Goal: Transaction & Acquisition: Purchase product/service

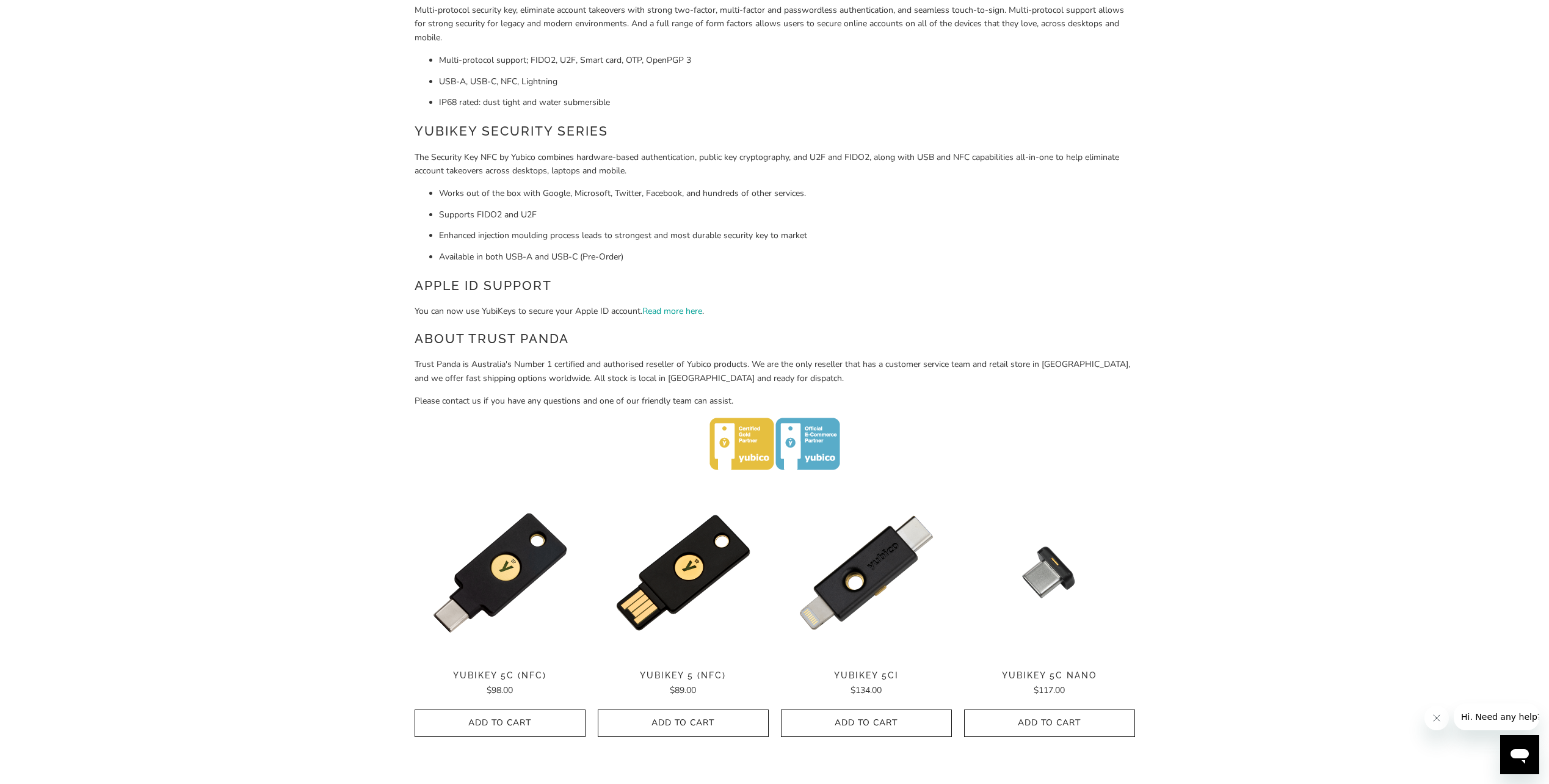
scroll to position [488, 0]
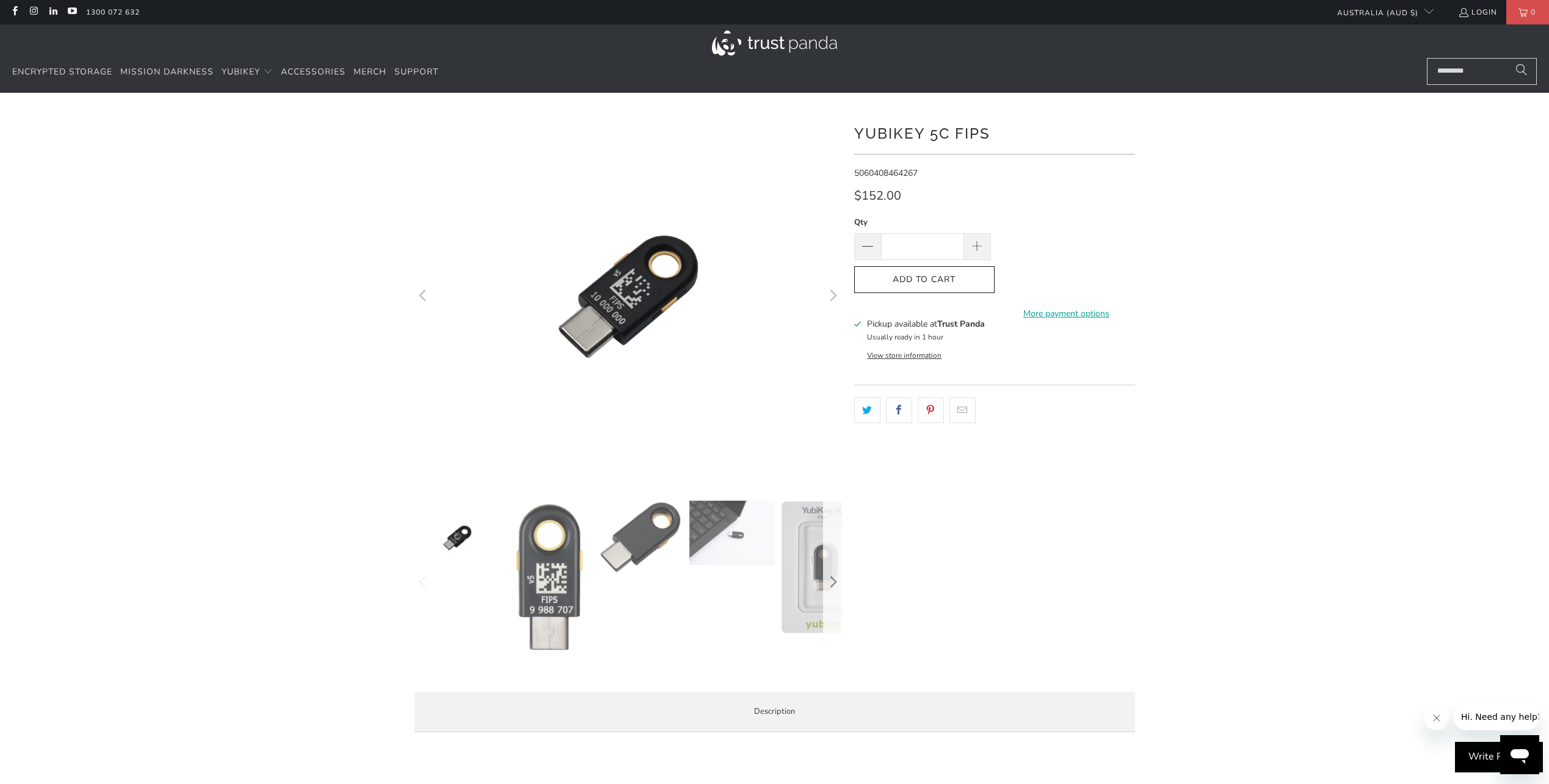
click at [834, 584] on icon "Next" at bounding box center [834, 582] width 7 height 12
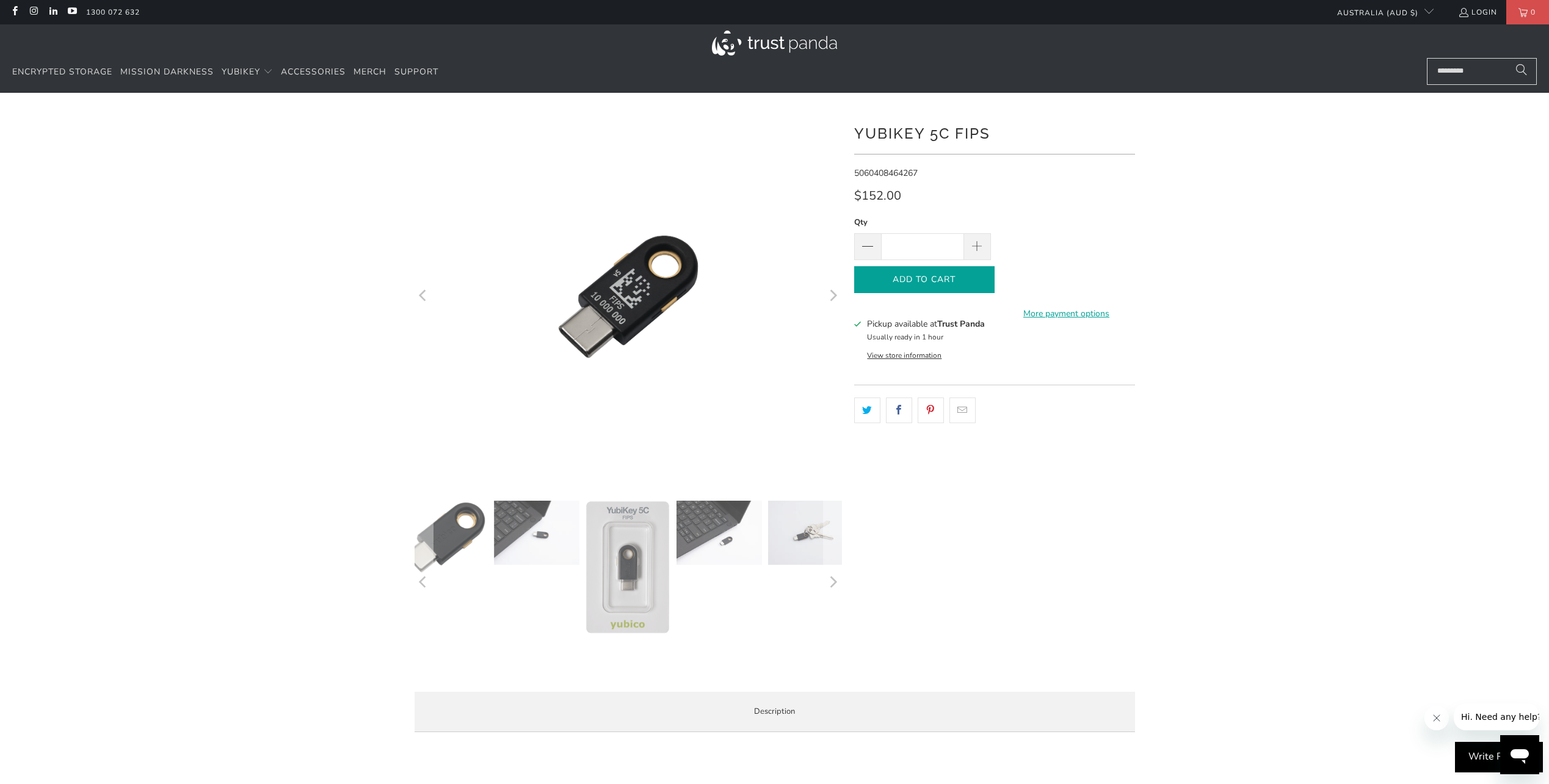
click at [907, 279] on span "Add to Cart" at bounding box center [924, 280] width 115 height 10
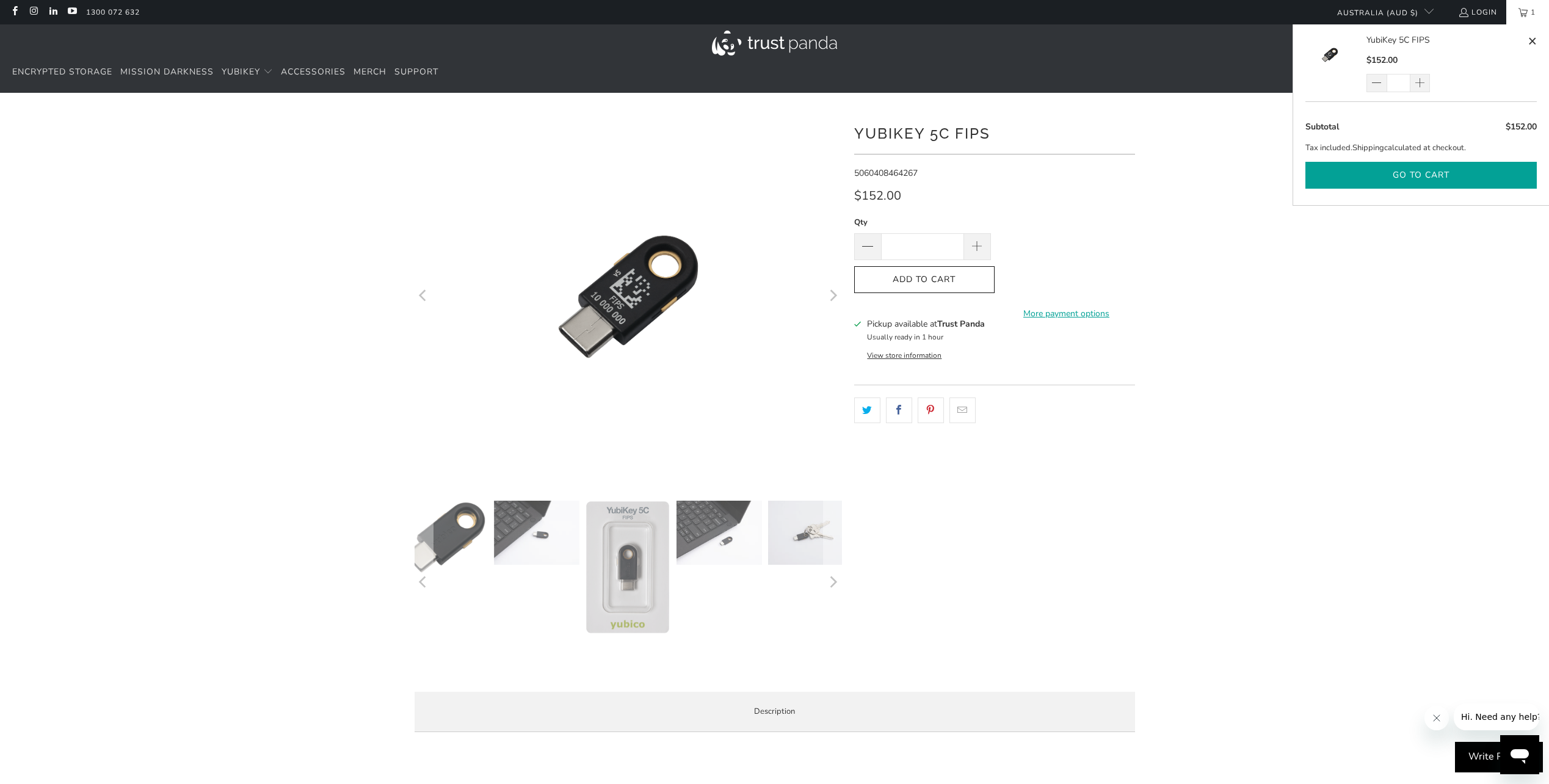
click at [1445, 173] on button "Go to cart" at bounding box center [1421, 175] width 231 height 28
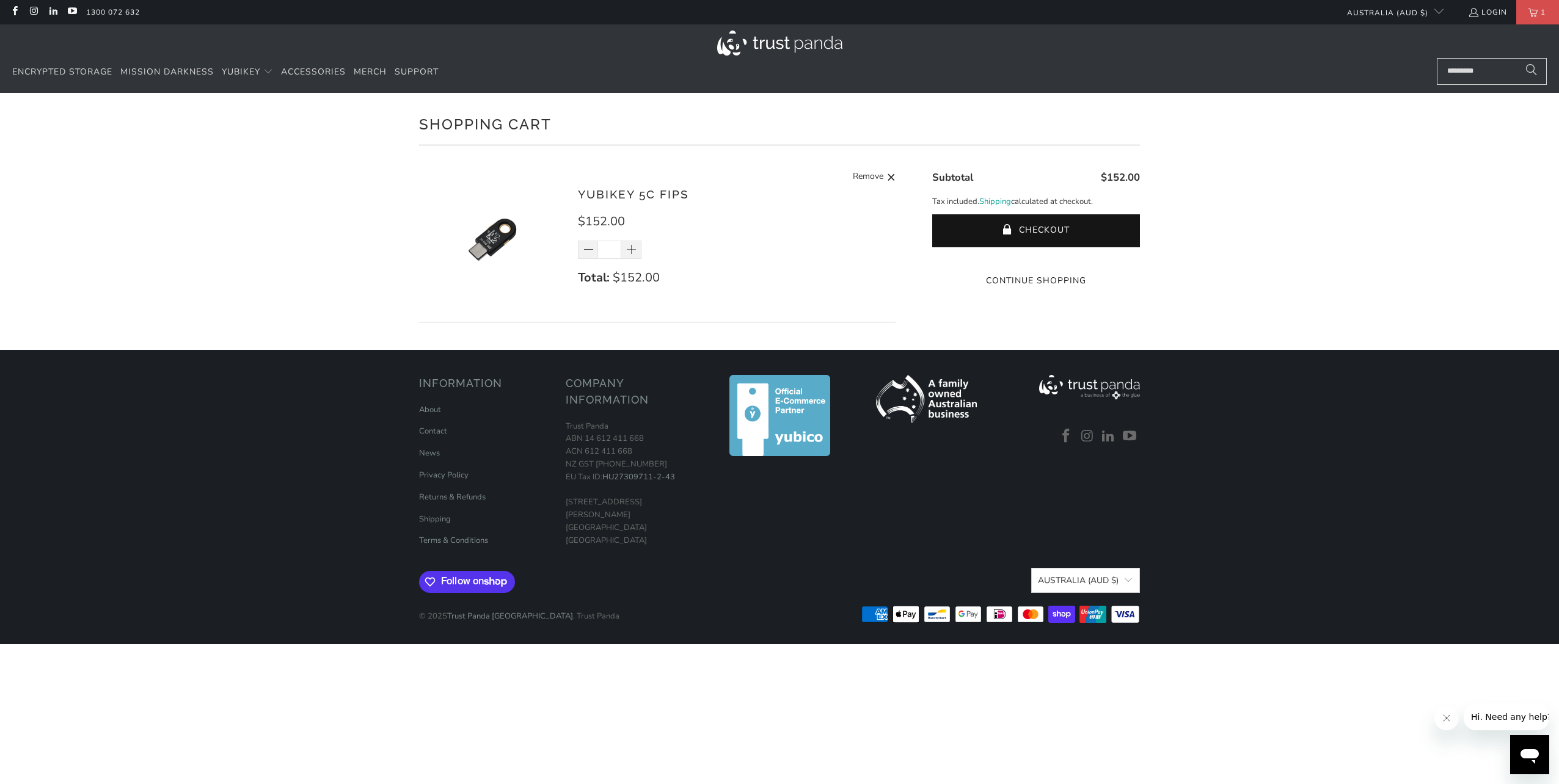
click at [1336, 295] on div "Shopping Cart There are no items in your cart. Continue Shopping YubiKey 5C FIP…" at bounding box center [780, 221] width 1559 height 257
drag, startPoint x: 635, startPoint y: 255, endPoint x: 665, endPoint y: 267, distance: 32.3
click at [635, 255] on span at bounding box center [631, 250] width 12 height 12
type input "*"
click at [1030, 232] on button "Checkout" at bounding box center [1035, 231] width 208 height 33
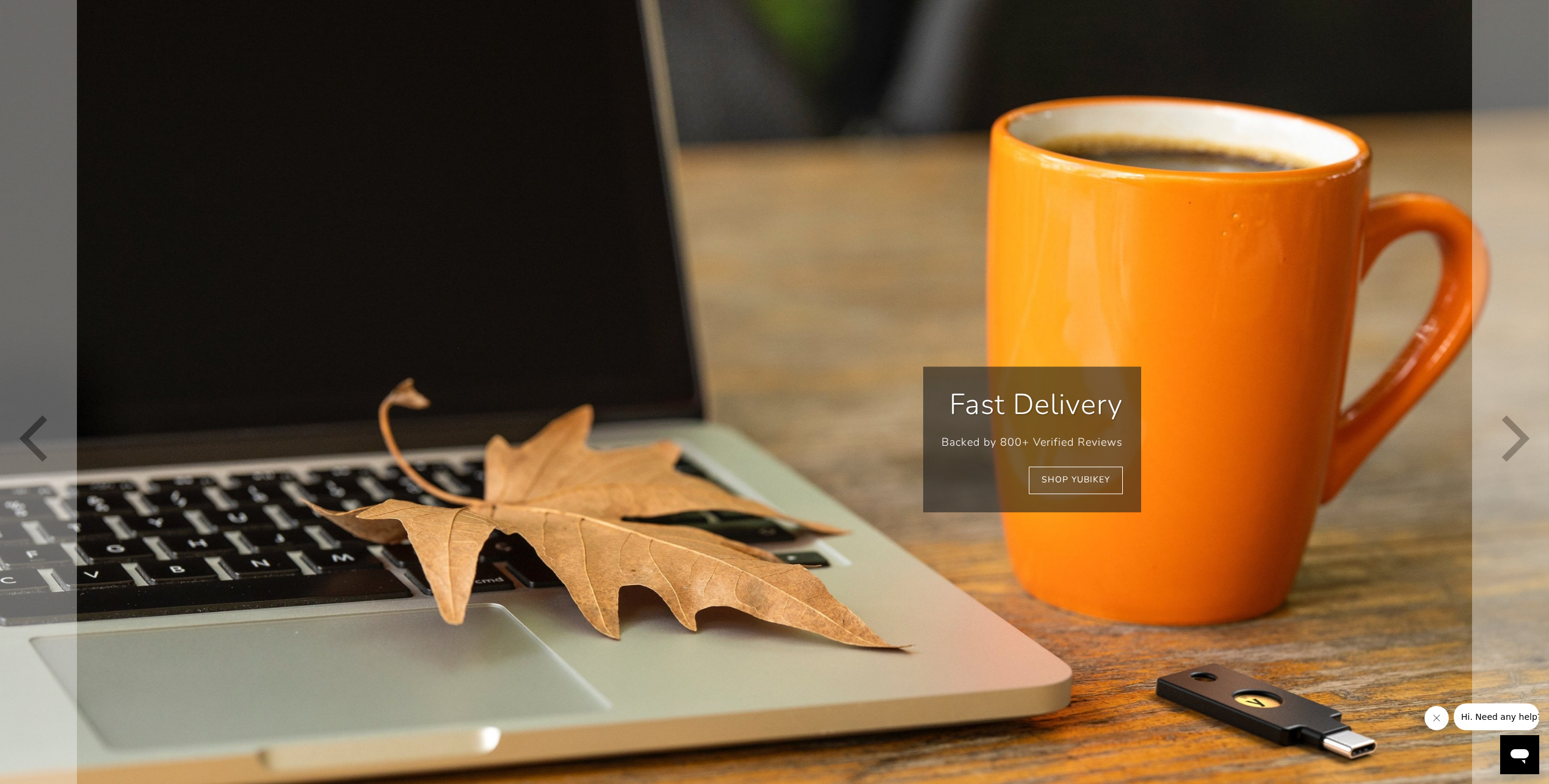
scroll to position [0, 264]
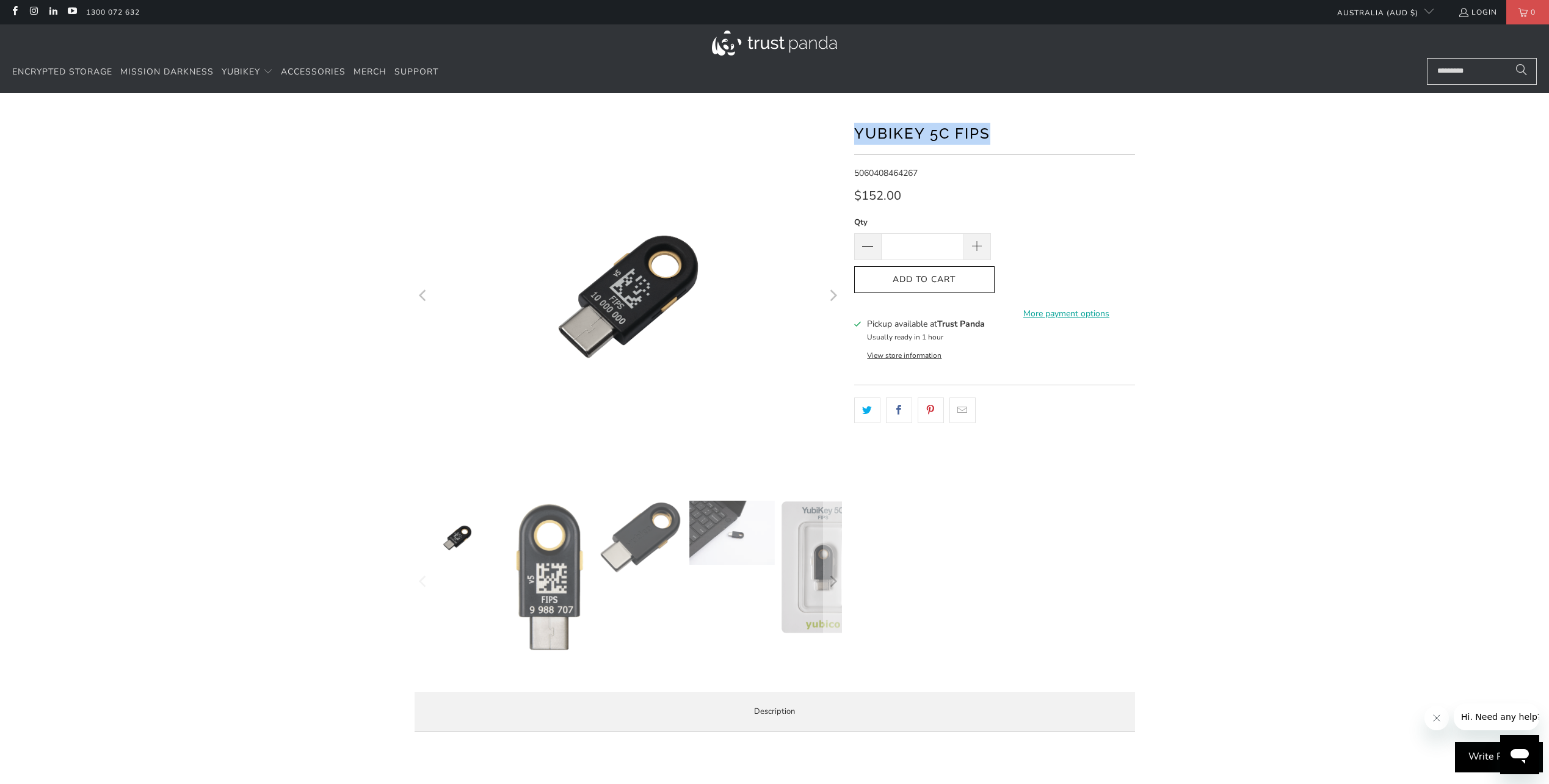
drag, startPoint x: 975, startPoint y: 128, endPoint x: 855, endPoint y: 131, distance: 120.0
click at [855, 131] on h1 "YubiKey 5C FIPS" at bounding box center [995, 133] width 281 height 25
copy h1 "YubiKey 5C FIPS"
click at [1335, 202] on div at bounding box center [774, 426] width 1549 height 631
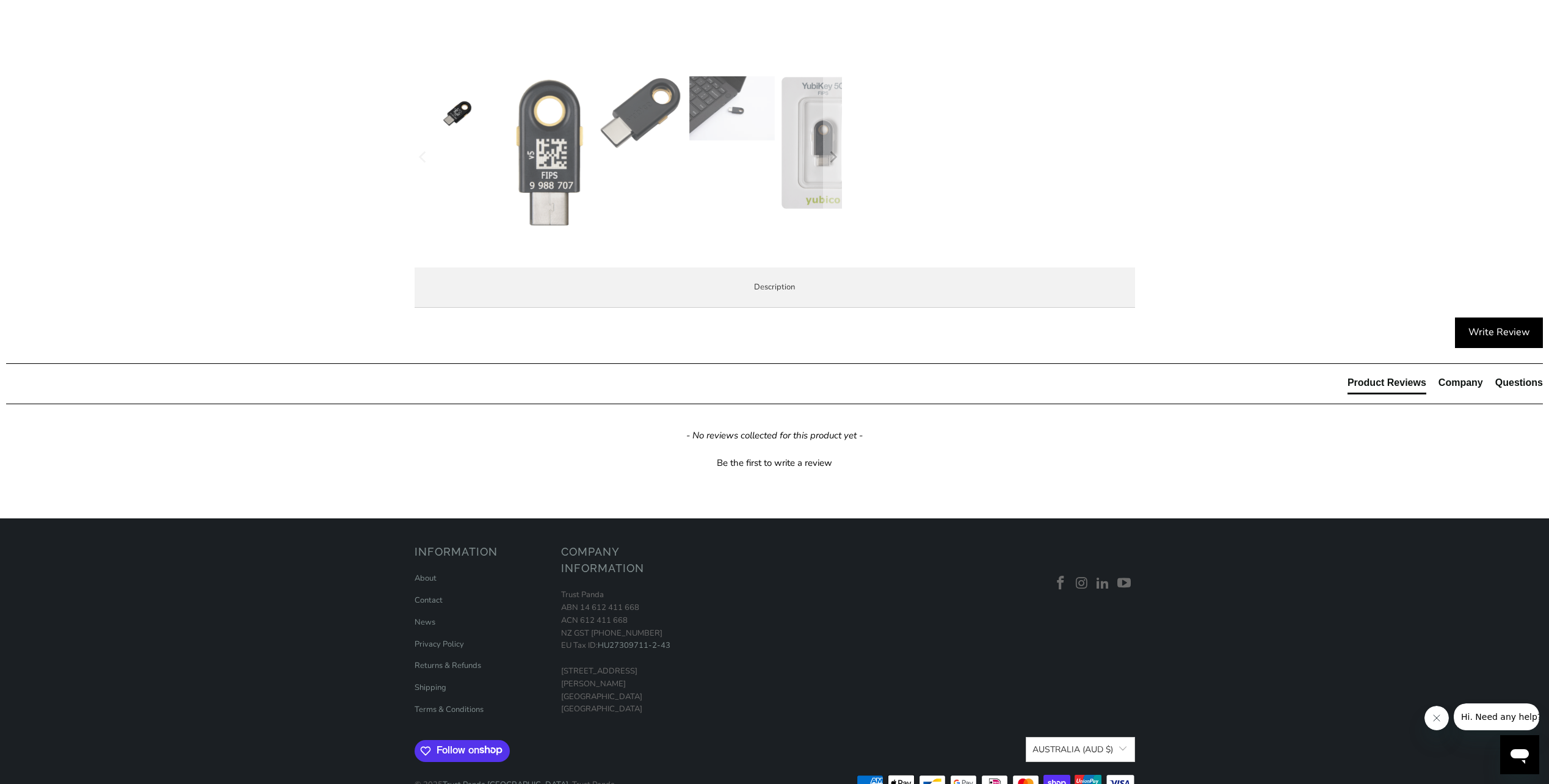
scroll to position [488, 0]
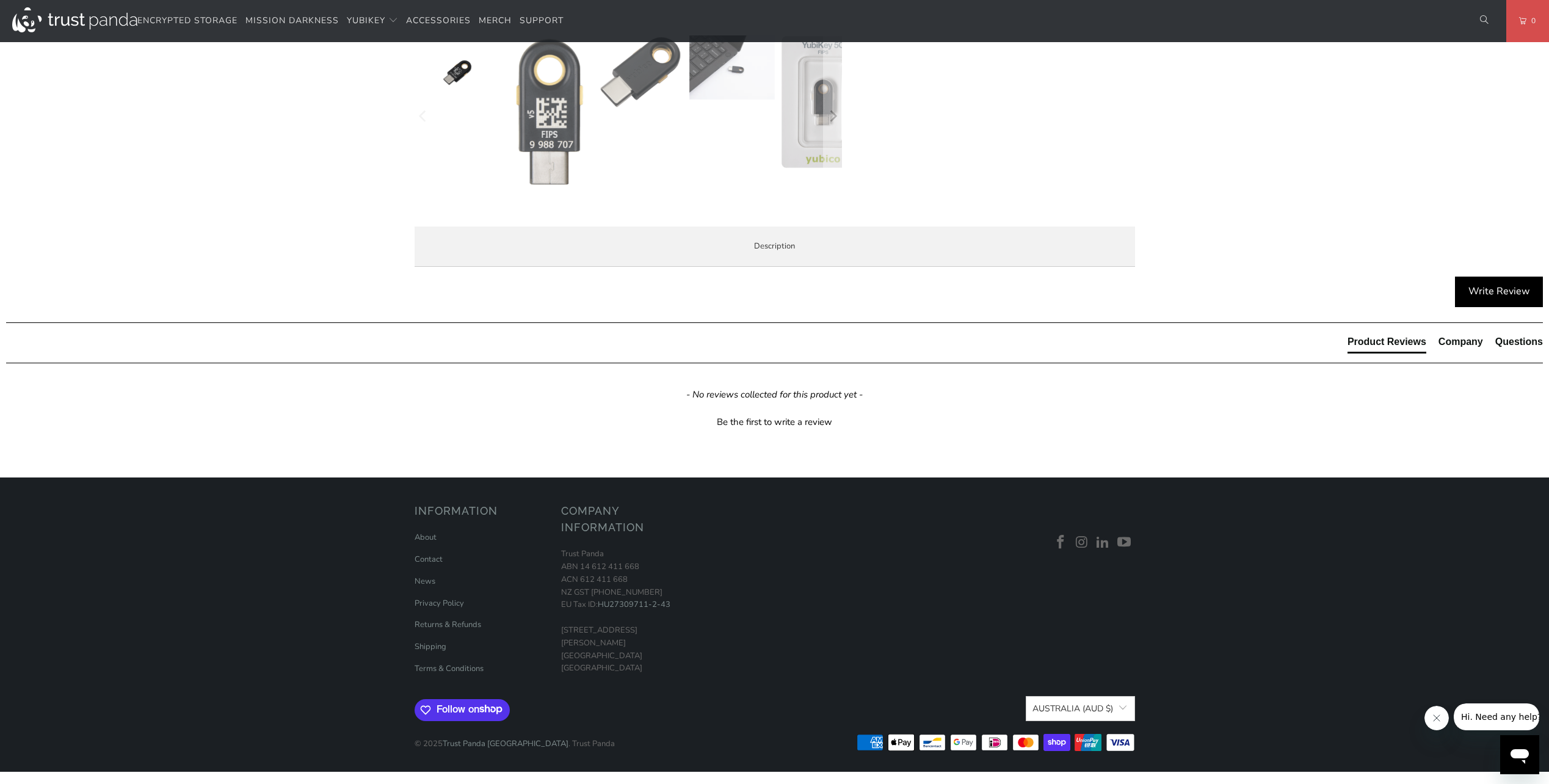
drag, startPoint x: 758, startPoint y: 330, endPoint x: 436, endPoint y: 298, distance: 323.6
click at [0, 0] on div "The YubiKey 5 FIPS Series is a hardware based authentication solution that prov…" at bounding box center [0, 0] width 0 height 0
copy p "The YubiKey 5 FIPS Series is a hardware based authentication solution that prov…"
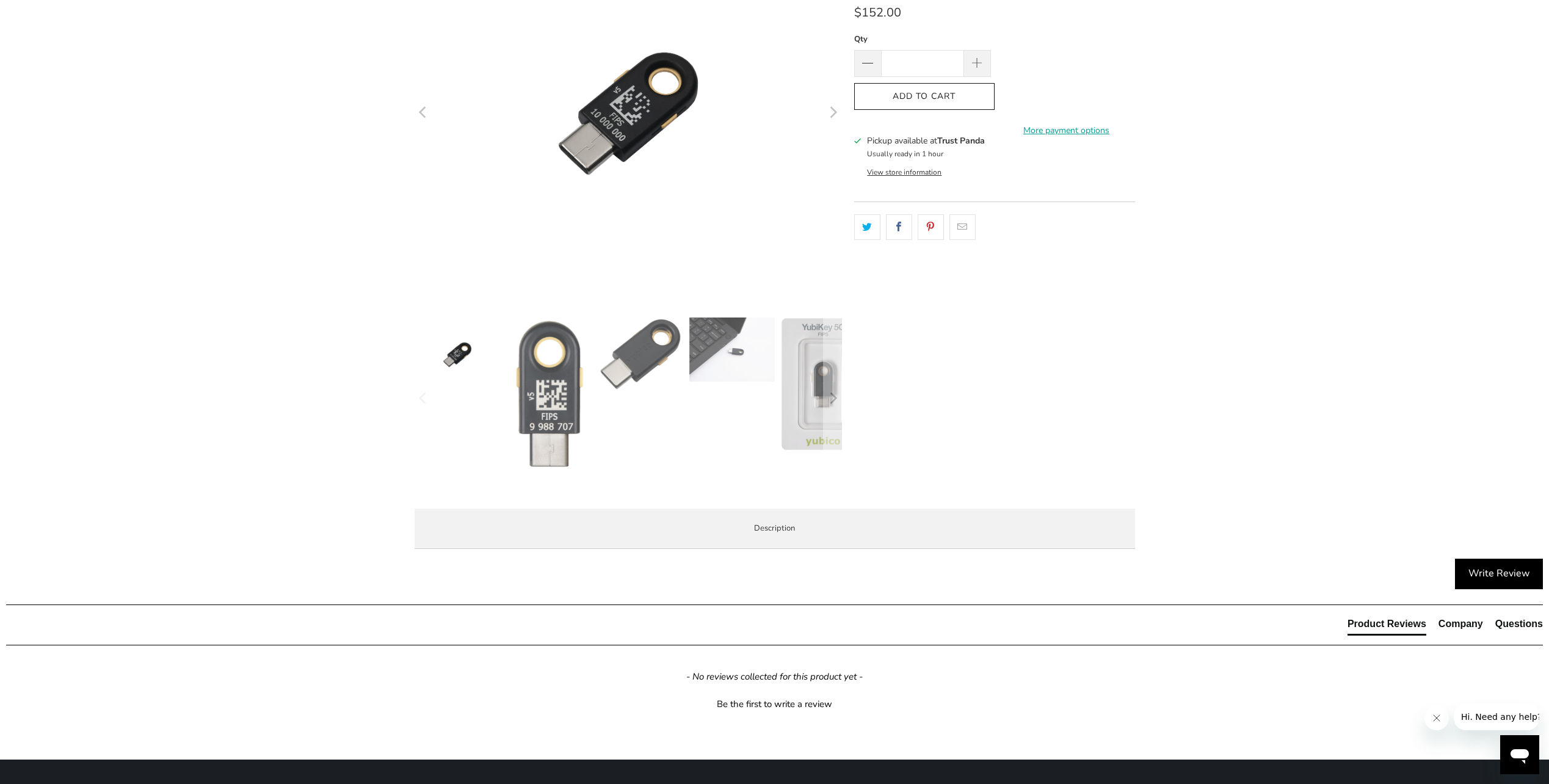
scroll to position [0, 0]
